Goal: Information Seeking & Learning: Learn about a topic

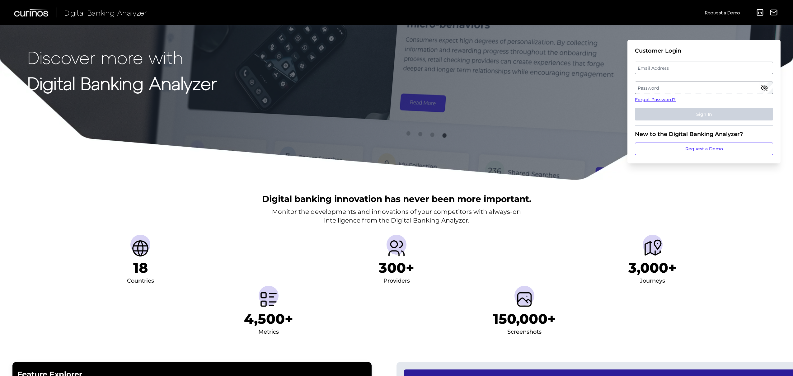
click at [678, 63] on label "Email Address" at bounding box center [703, 67] width 137 height 11
click at [678, 63] on input "email" at bounding box center [704, 68] width 138 height 12
type input "[PERSON_NAME][EMAIL_ADDRESS][PERSON_NAME][DOMAIN_NAME]"
click at [649, 88] on label "Password" at bounding box center [703, 87] width 137 height 11
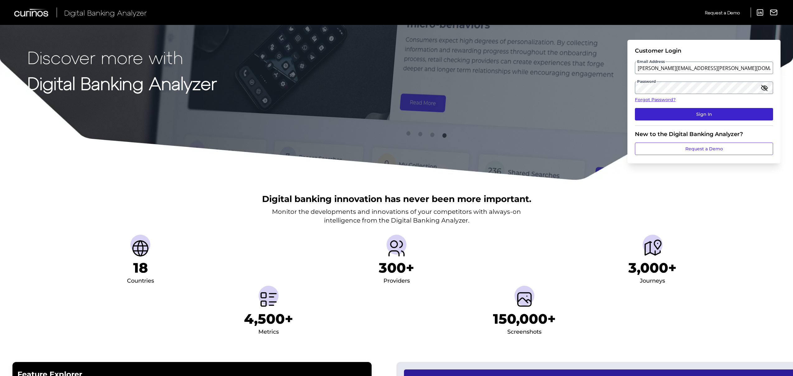
click at [691, 111] on button "Sign In" at bounding box center [704, 114] width 138 height 12
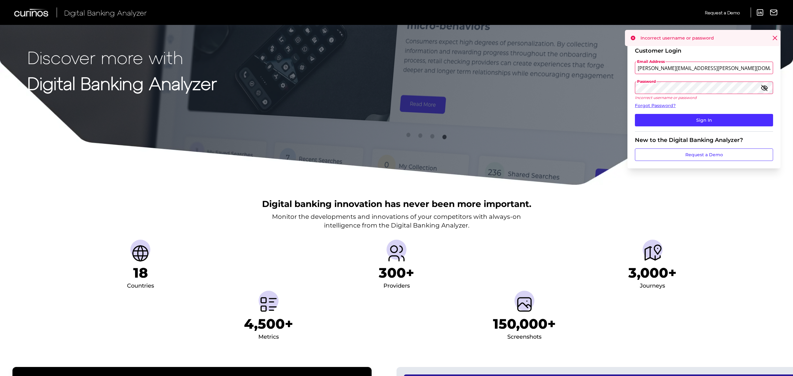
click at [606, 91] on div "Discover more with Digital Banking Analyzer Customer Login Email Address [PERSO…" at bounding box center [396, 93] width 793 height 186
click at [635, 114] on button "Sign In" at bounding box center [704, 120] width 138 height 12
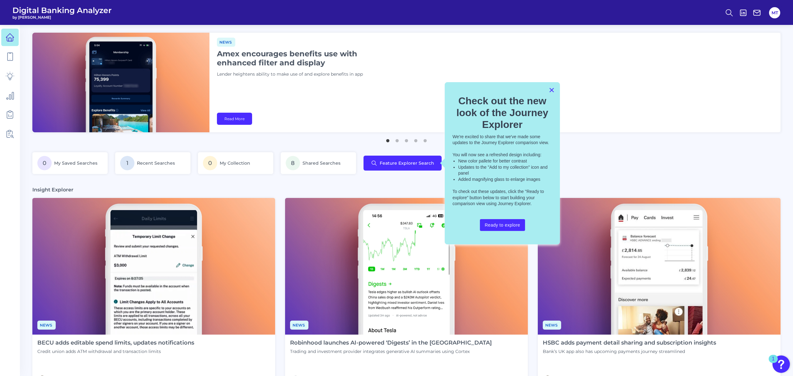
click at [552, 91] on button "×" at bounding box center [552, 90] width 6 height 10
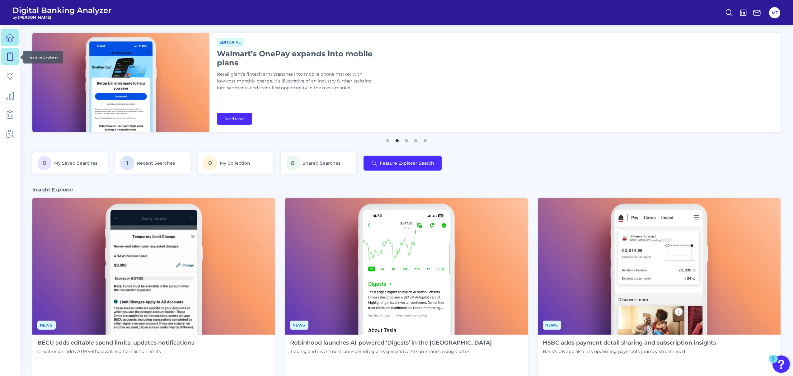
click at [8, 55] on icon at bounding box center [10, 56] width 9 height 9
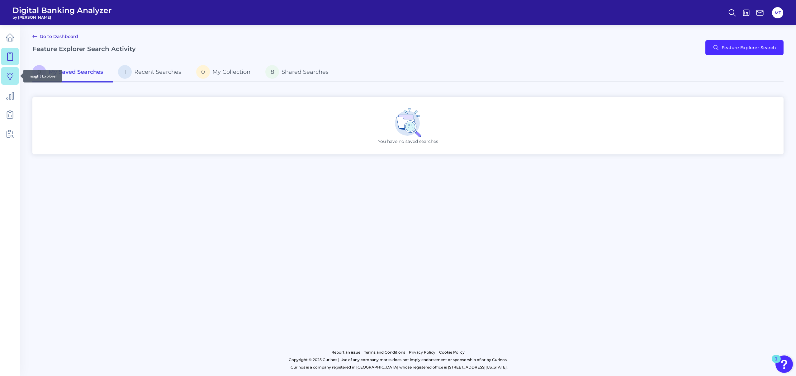
click at [1, 79] on link at bounding box center [9, 75] width 17 height 17
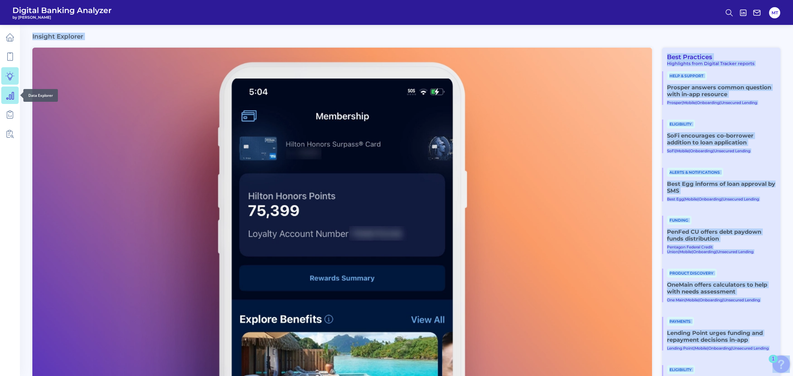
click at [11, 104] on link at bounding box center [9, 95] width 17 height 17
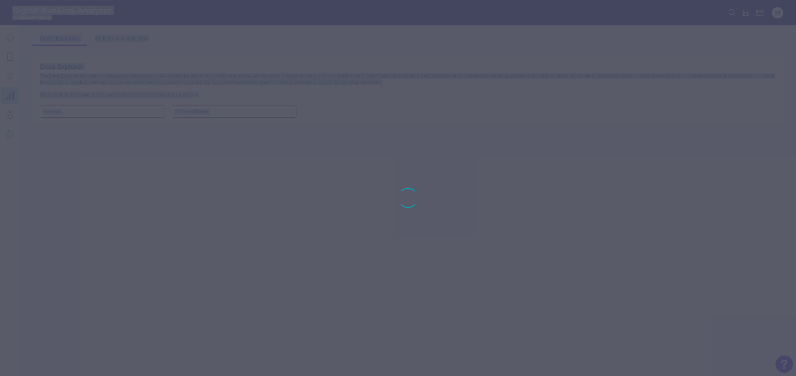
type input "Business Bank Account"
type input "Global (excl. US)"
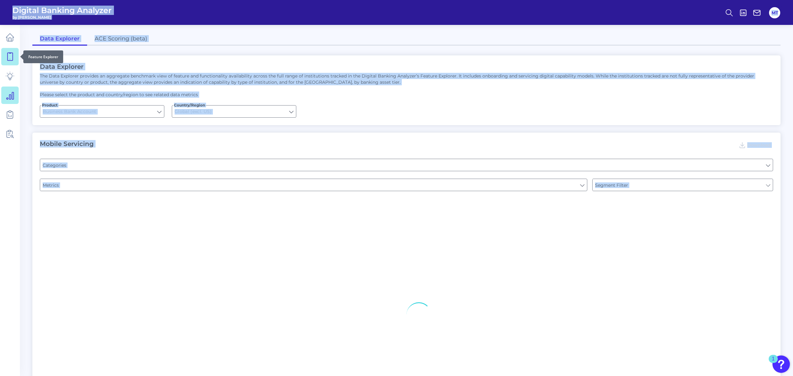
type input "Type of Institution"
click at [10, 51] on link at bounding box center [9, 56] width 17 height 17
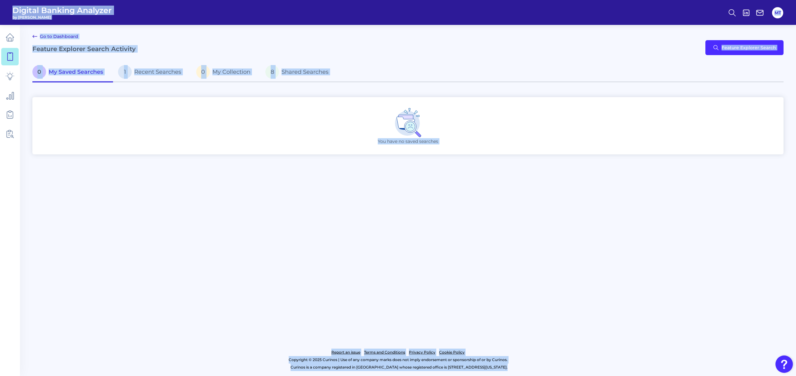
click at [227, 49] on div "Go to Dashboard Feature Explorer Search Activity Feature Explorer Search" at bounding box center [407, 48] width 751 height 30
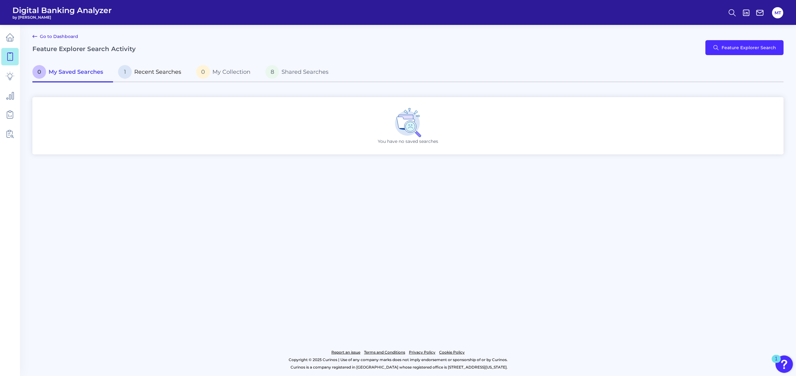
click at [158, 72] on span "Recent Searches" at bounding box center [157, 71] width 47 height 7
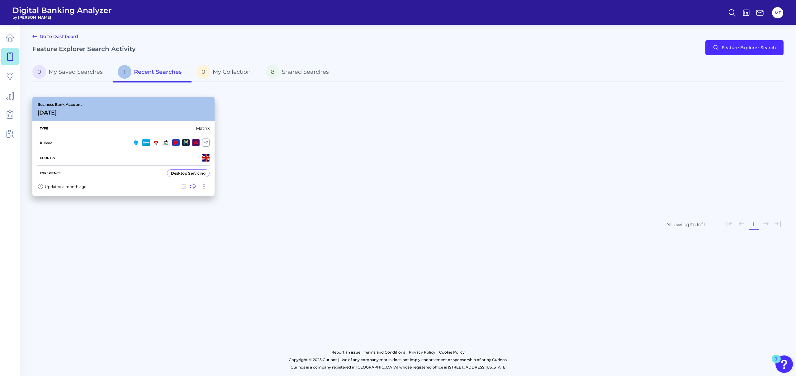
click at [110, 117] on div "Business Bank Account [DATE][FINANCIAL_ID]" at bounding box center [123, 109] width 182 height 24
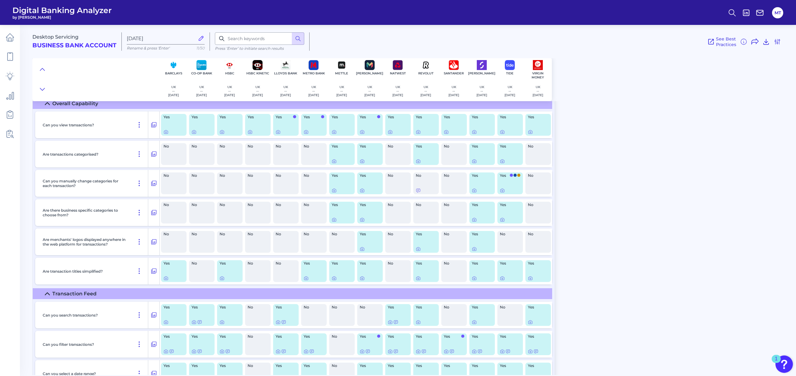
scroll to position [21, 0]
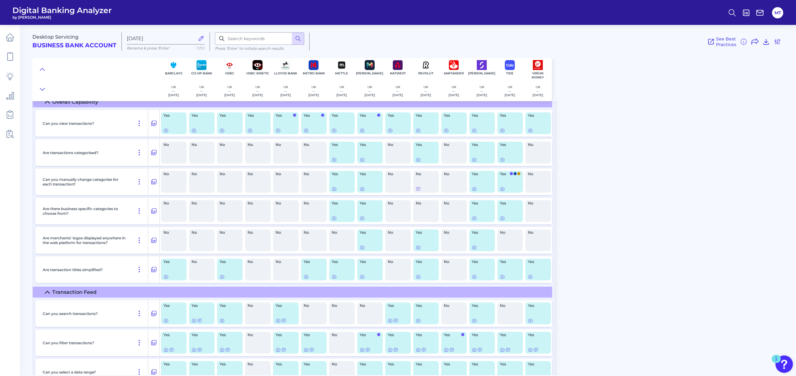
click at [532, 160] on div "No" at bounding box center [538, 153] width 26 height 22
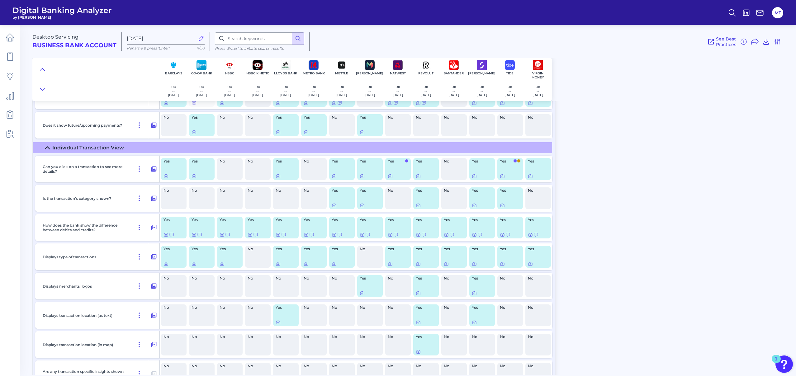
scroll to position [327, 0]
click at [396, 219] on span "Yes" at bounding box center [396, 219] width 17 height 4
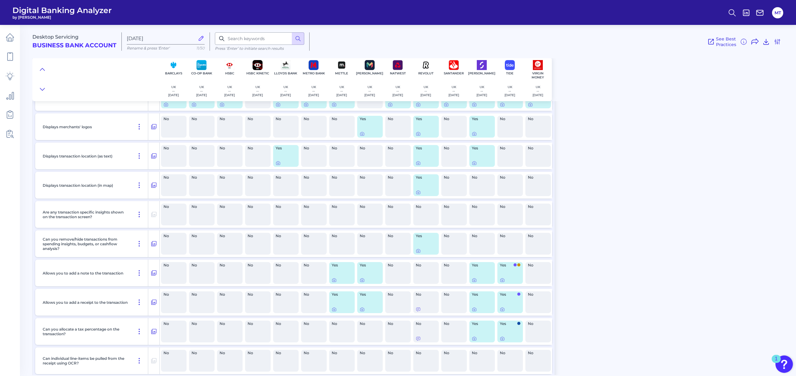
scroll to position [488, 0]
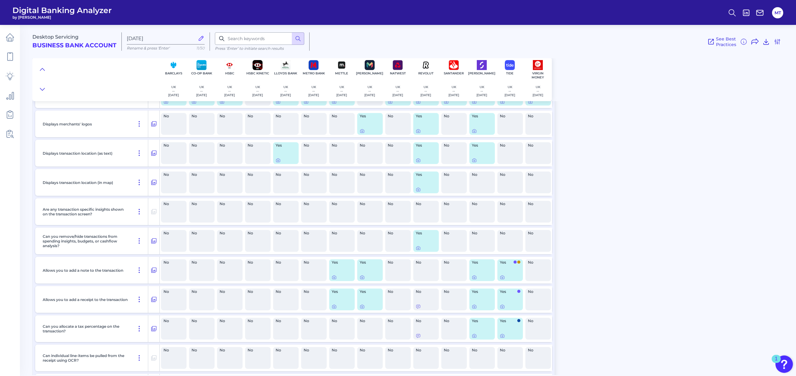
click at [365, 265] on div "Yes" at bounding box center [370, 270] width 26 height 22
click at [361, 278] on icon at bounding box center [362, 277] width 5 height 5
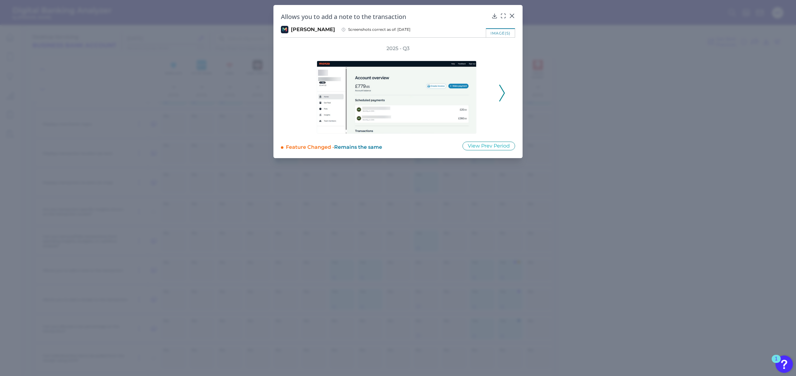
click at [495, 96] on div at bounding box center [397, 93] width 199 height 82
click at [507, 93] on div "2025 - Q3" at bounding box center [398, 89] width 234 height 89
click at [511, 13] on icon at bounding box center [512, 16] width 6 height 6
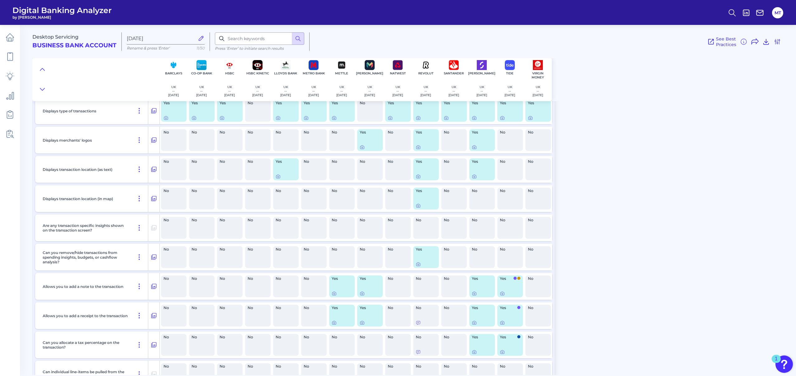
scroll to position [469, 0]
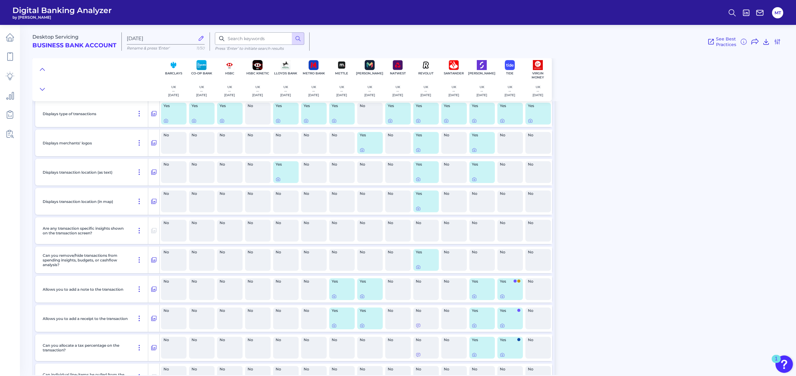
click at [65, 38] on span "Desktop Servicing" at bounding box center [55, 37] width 46 height 6
click at [10, 35] on icon at bounding box center [10, 37] width 9 height 9
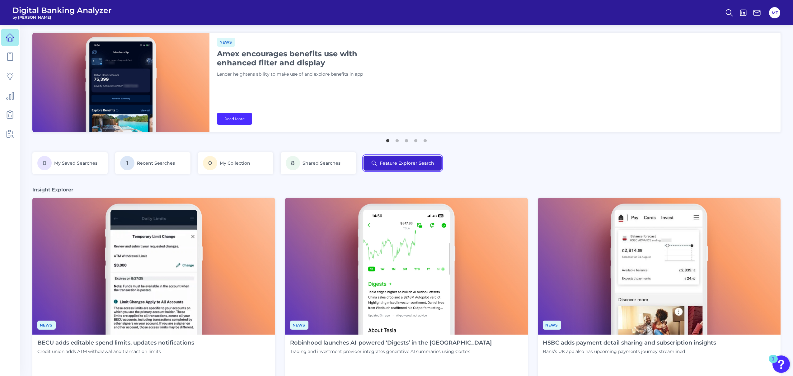
click at [416, 169] on button "Feature Explorer Search" at bounding box center [403, 163] width 78 height 15
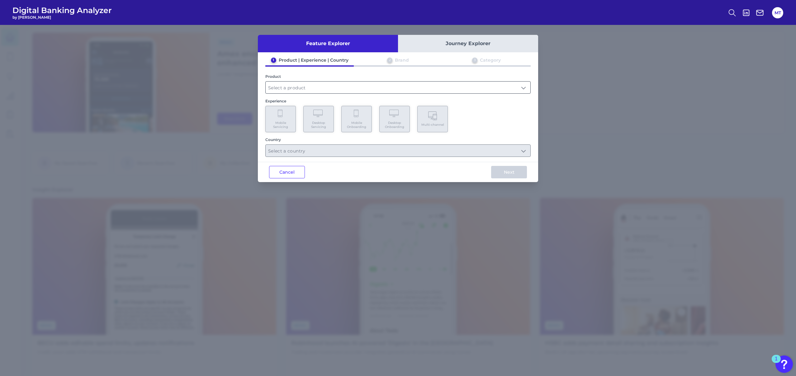
click at [329, 91] on input "text" at bounding box center [398, 88] width 265 height 12
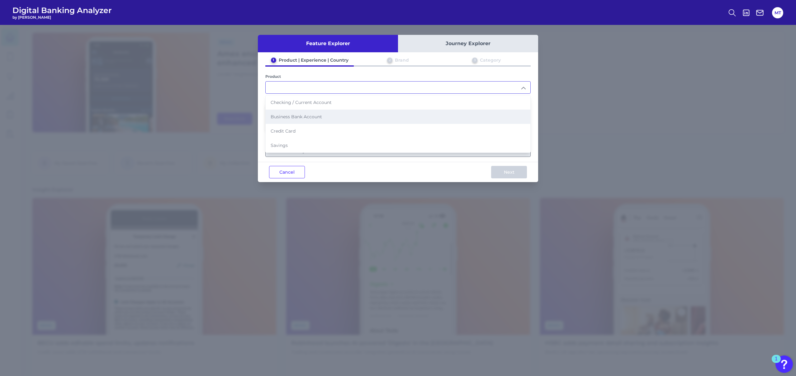
click at [319, 114] on span "Business Bank Account" at bounding box center [296, 117] width 51 height 6
type input "Business Bank Account"
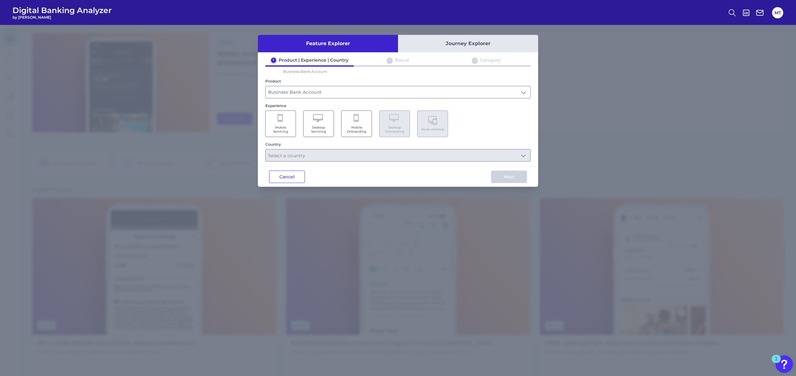
click at [279, 115] on icon at bounding box center [281, 118] width 6 height 9
click at [301, 149] on input "text" at bounding box center [398, 155] width 265 height 12
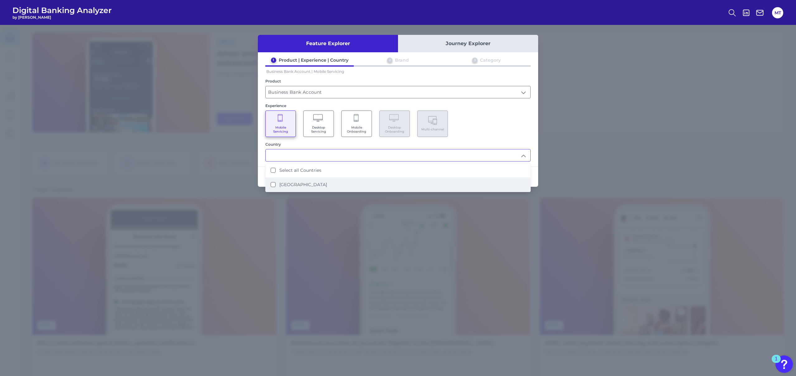
click at [302, 181] on li "[GEOGRAPHIC_DATA]" at bounding box center [398, 184] width 265 height 14
type input "Select all Countries"
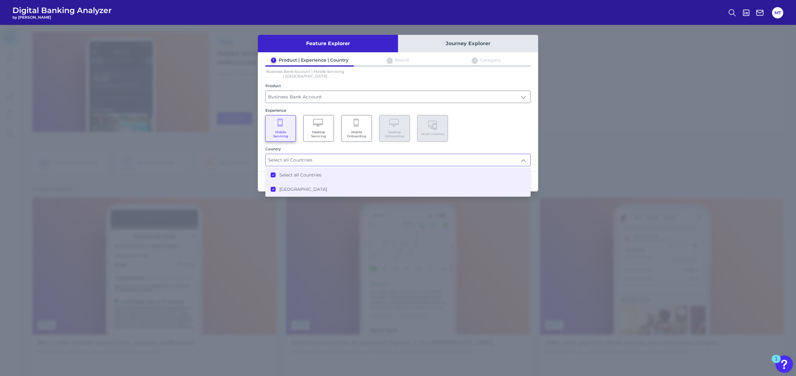
click at [502, 134] on div "Mobile Servicing Desktop Servicing Mobile Onboarding Desktop Onboarding Multi-c…" at bounding box center [397, 128] width 265 height 26
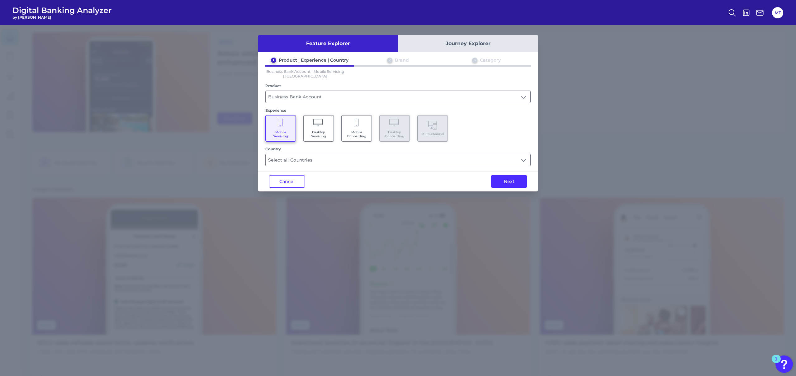
click at [518, 190] on div "Next" at bounding box center [509, 182] width 58 height 20
click at [518, 184] on button "Next" at bounding box center [509, 181] width 36 height 12
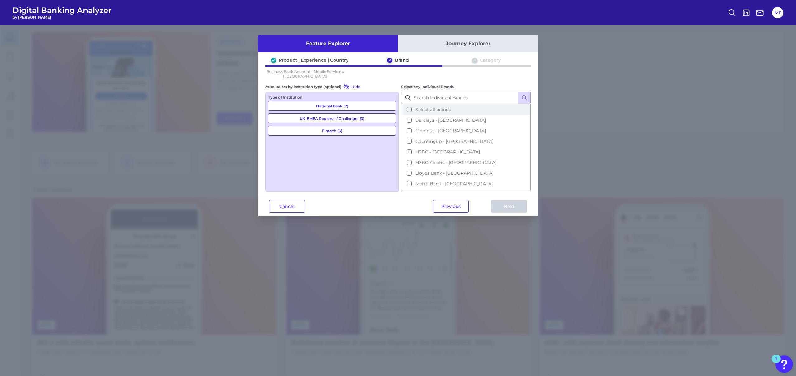
click at [449, 112] on span "Select all brands" at bounding box center [432, 110] width 35 height 6
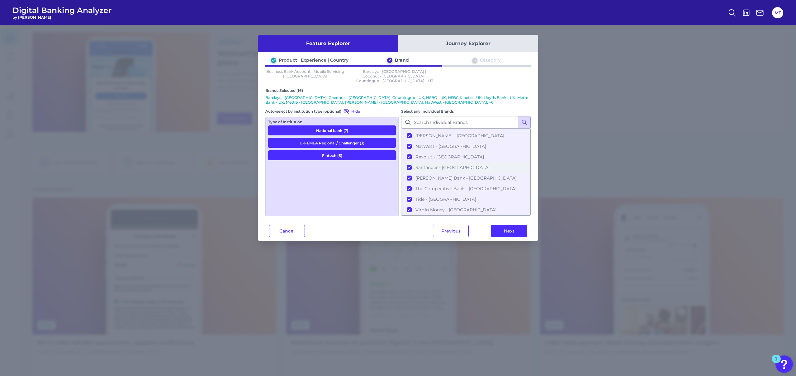
scroll to position [0, 0]
click at [378, 138] on button "UK-EMEA Regional / Challenger (3)" at bounding box center [332, 143] width 128 height 10
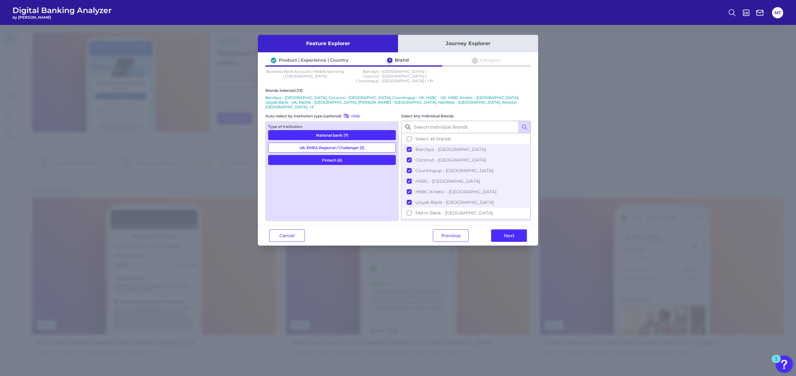
click at [367, 155] on button "Fintech (6)" at bounding box center [332, 160] width 128 height 10
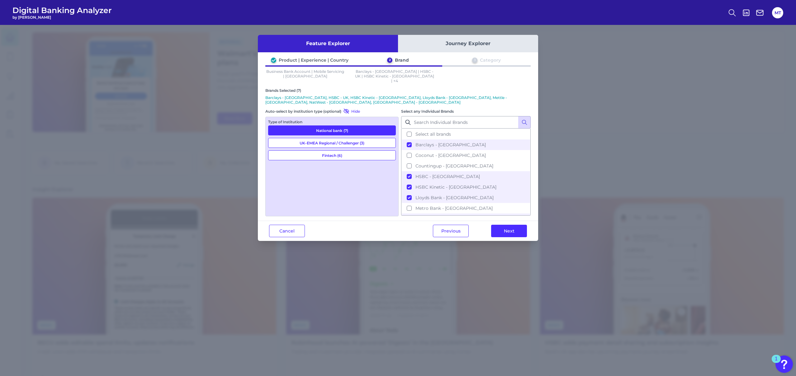
click at [365, 125] on button "National bank (7)" at bounding box center [332, 130] width 128 height 10
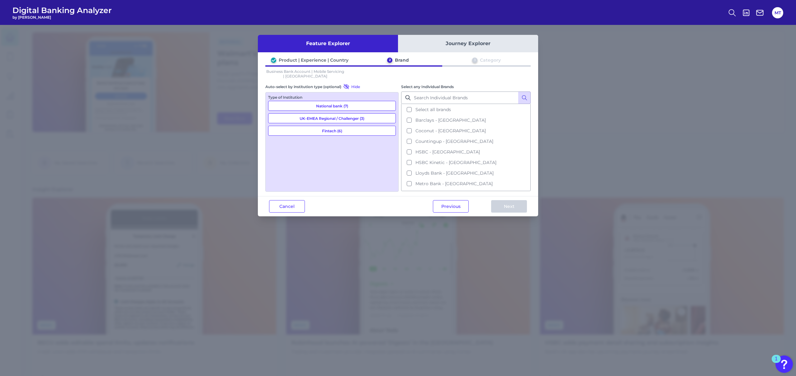
click at [361, 101] on button "National bank (7)" at bounding box center [332, 106] width 128 height 10
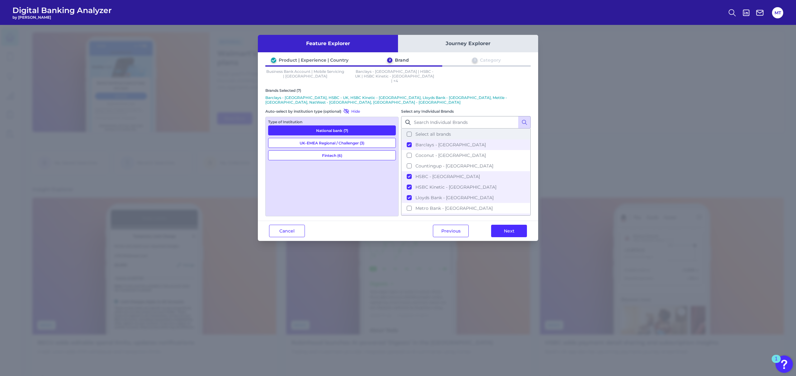
click at [430, 129] on button "Select all brands" at bounding box center [466, 134] width 128 height 11
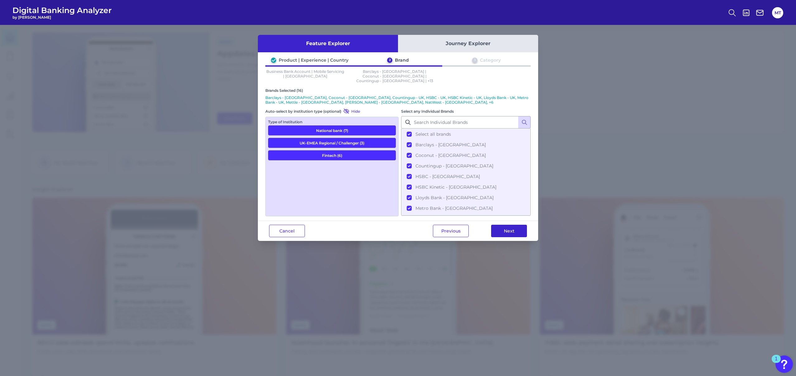
click at [512, 226] on button "Next" at bounding box center [509, 231] width 36 height 12
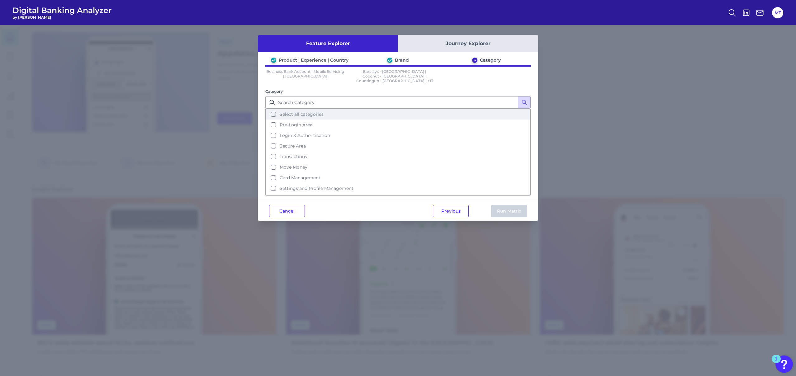
click at [362, 109] on button "Select all categories" at bounding box center [398, 114] width 264 height 11
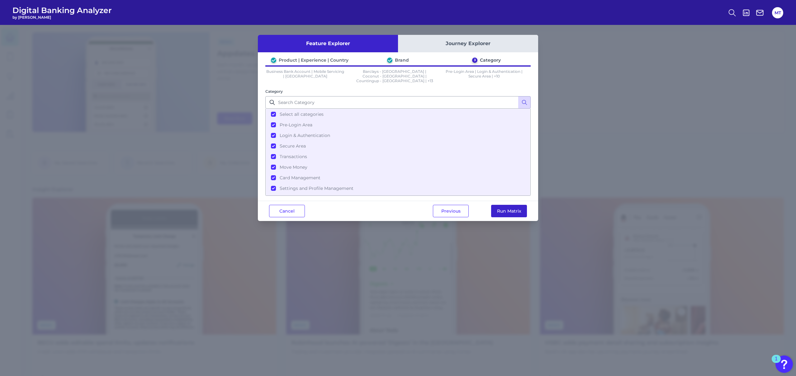
click at [510, 206] on button "Run Matrix" at bounding box center [509, 211] width 36 height 12
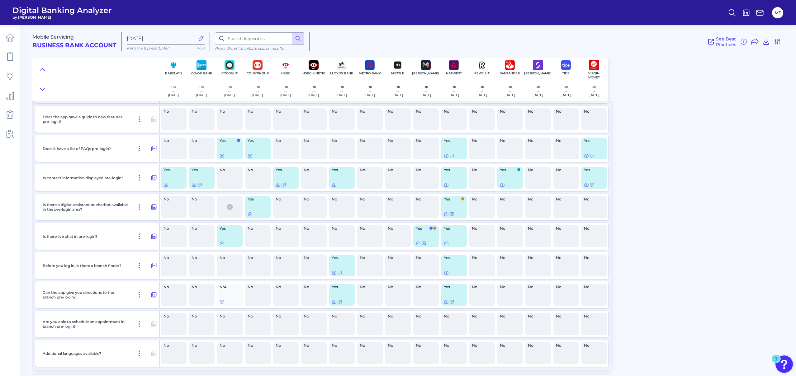
scroll to position [274, 0]
click at [448, 244] on icon at bounding box center [446, 243] width 5 height 5
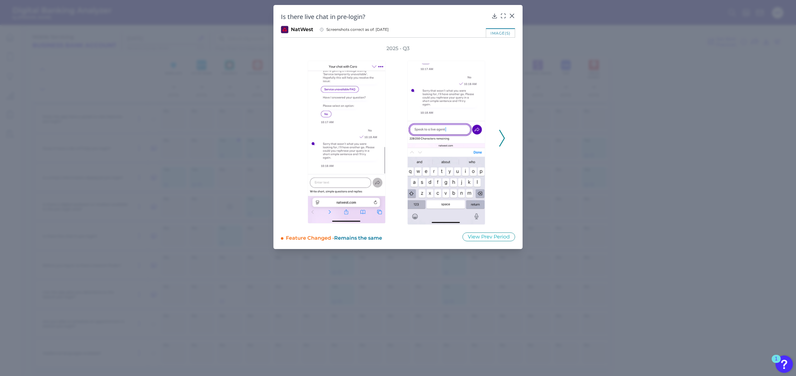
click at [498, 134] on div "2025 - Q3" at bounding box center [398, 135] width 214 height 180
click at [505, 134] on div "2025 - Q3" at bounding box center [398, 135] width 234 height 180
click at [513, 15] on icon at bounding box center [512, 16] width 6 height 6
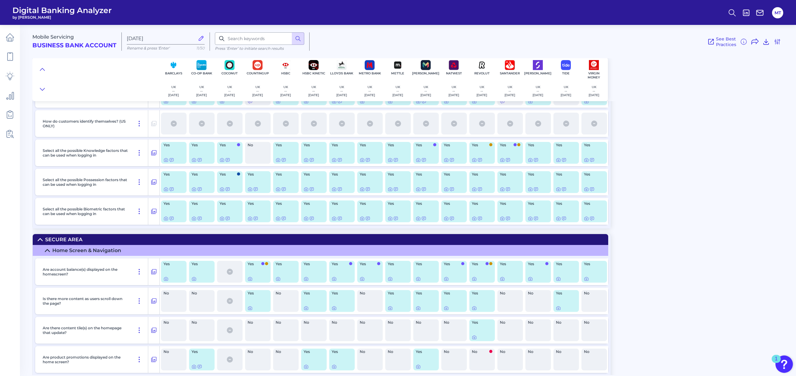
scroll to position [687, 0]
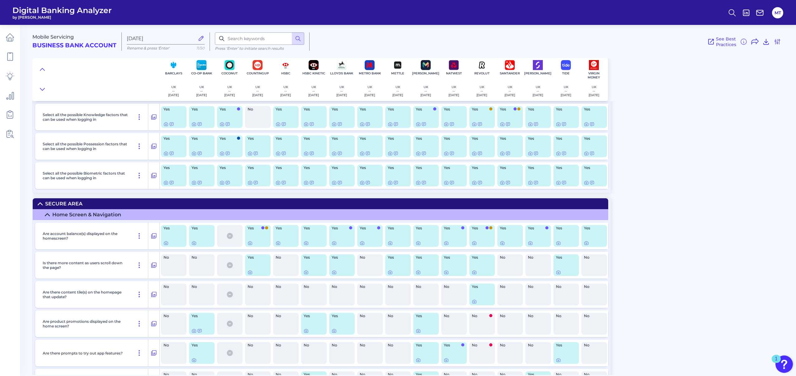
click at [447, 267] on div "Yes" at bounding box center [454, 265] width 26 height 22
click at [446, 271] on icon at bounding box center [446, 272] width 5 height 5
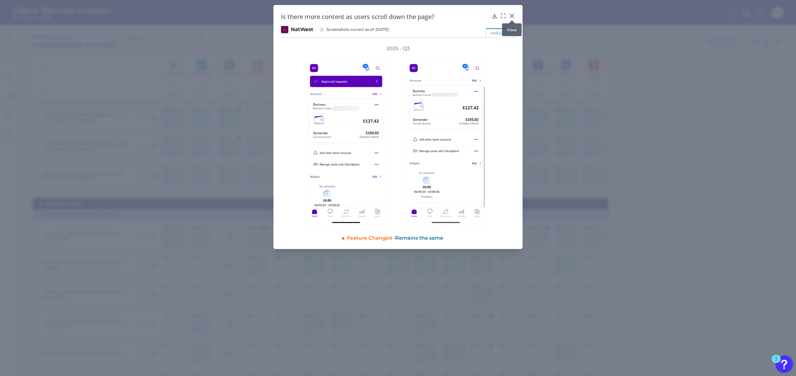
click at [513, 14] on icon at bounding box center [512, 16] width 6 height 6
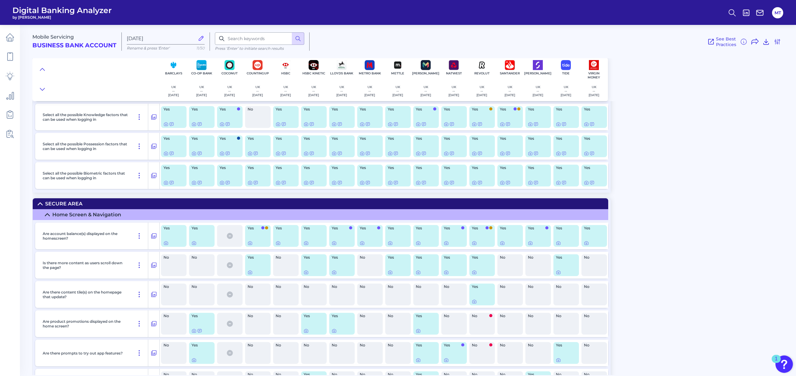
scroll to position [889, 0]
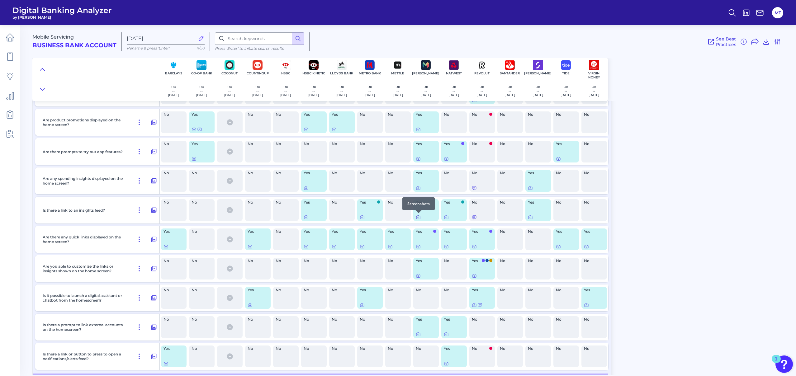
click at [418, 217] on icon at bounding box center [418, 217] width 5 height 5
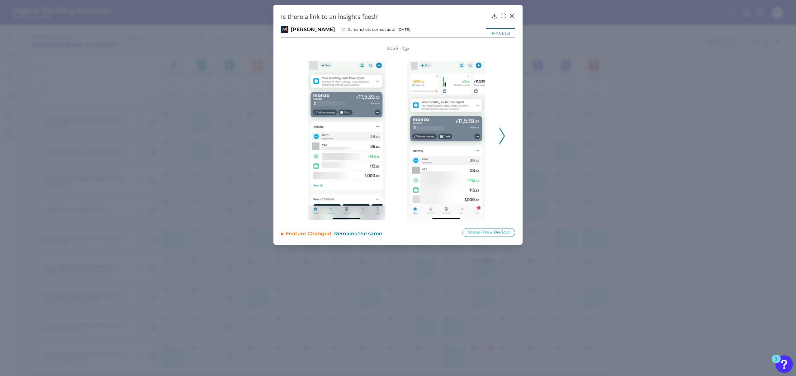
click at [497, 138] on div at bounding box center [547, 136] width 100 height 168
click at [504, 136] on polyline at bounding box center [501, 136] width 5 height 16
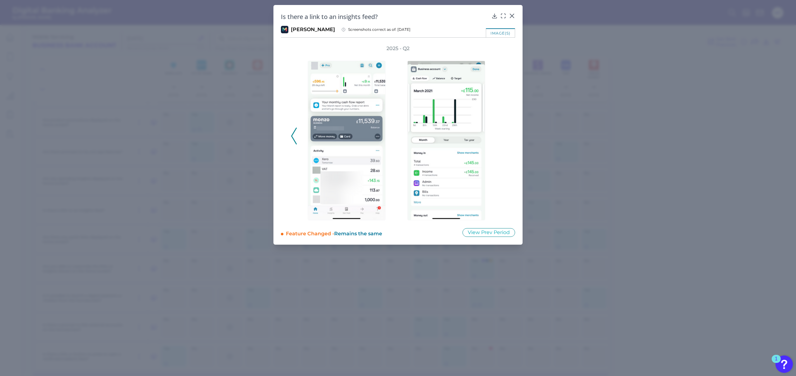
click at [509, 12] on div "Is there a link to an insights feed? [PERSON_NAME] Screenshots correct as of: […" at bounding box center [397, 125] width 249 height 240
click at [510, 16] on icon at bounding box center [512, 16] width 6 height 6
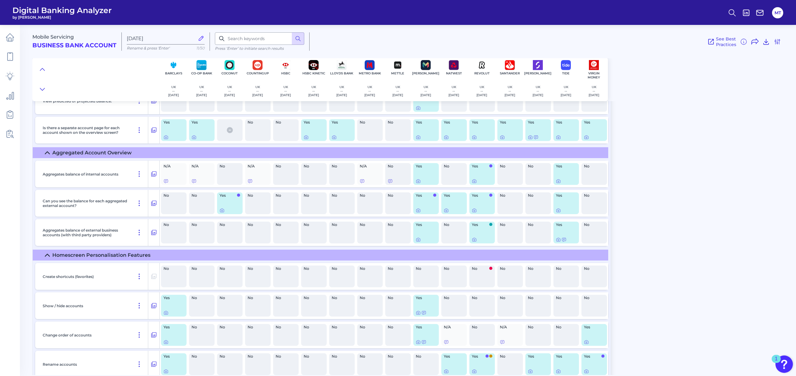
scroll to position [1286, 0]
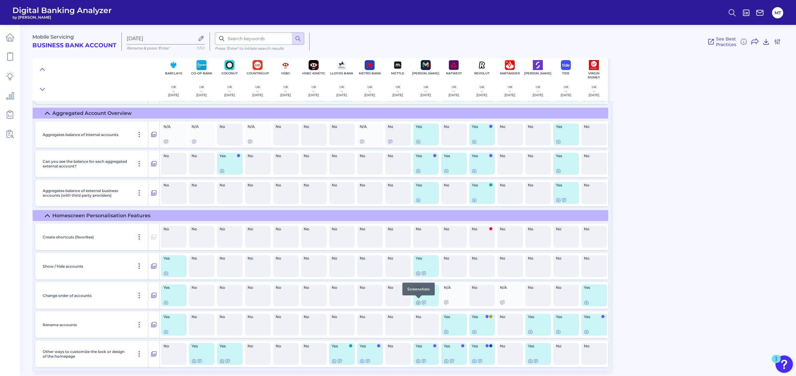
click at [418, 304] on icon at bounding box center [418, 302] width 5 height 5
